Goal: Transaction & Acquisition: Purchase product/service

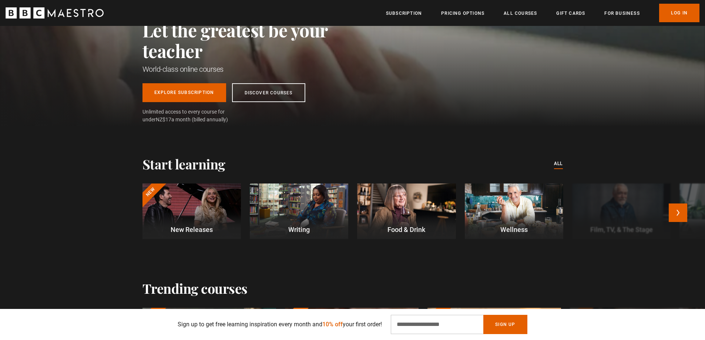
click at [196, 205] on div at bounding box center [192, 212] width 99 height 56
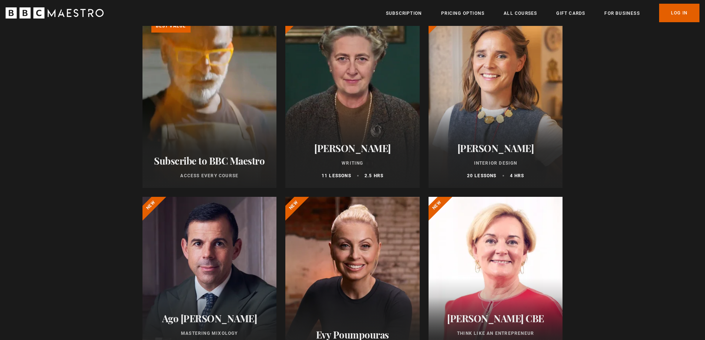
scroll to position [99, 0]
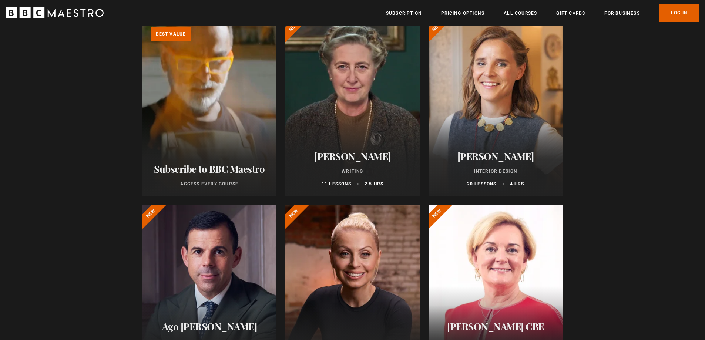
click at [340, 82] on div at bounding box center [353, 108] width 134 height 178
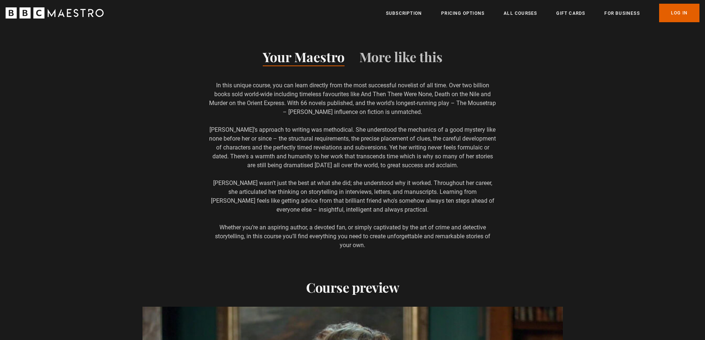
scroll to position [0, 291]
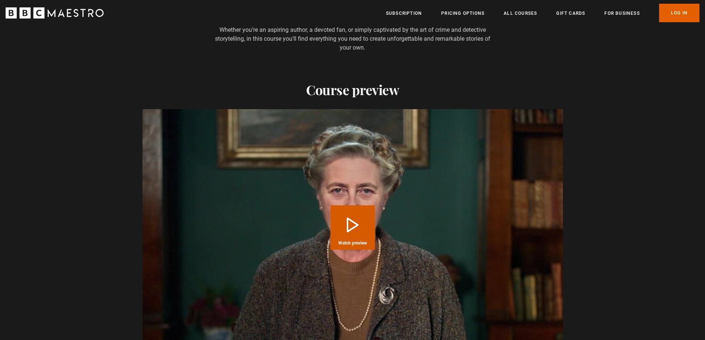
click at [351, 236] on button "Play Course overview for Writing with [PERSON_NAME] Watch preview" at bounding box center [353, 228] width 44 height 44
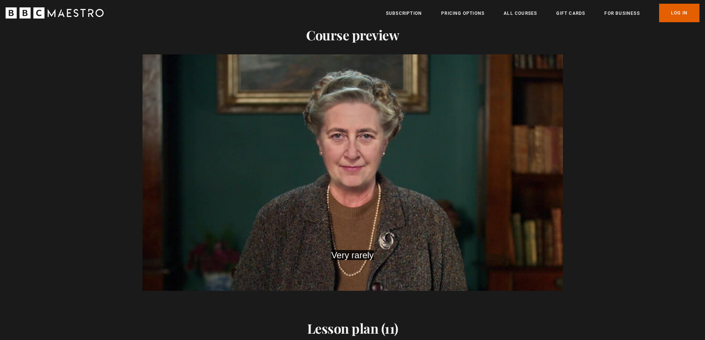
scroll to position [0, 873]
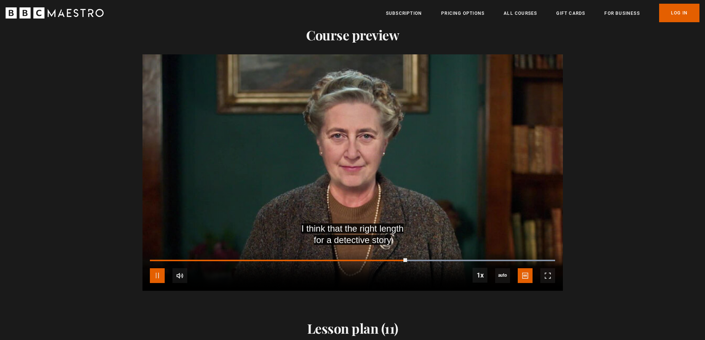
click at [156, 277] on span "Video Player" at bounding box center [157, 275] width 15 height 15
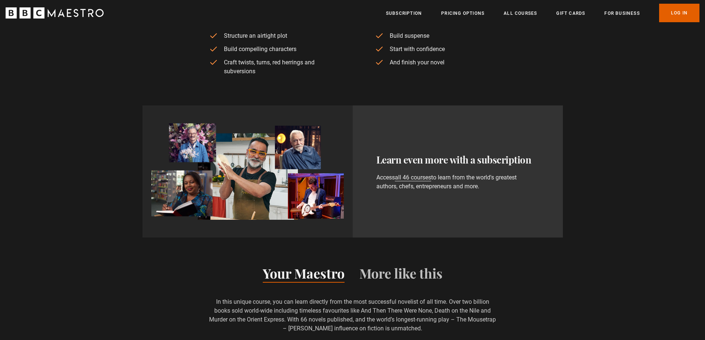
scroll to position [0, 965]
